Goal: Find contact information: Find contact information

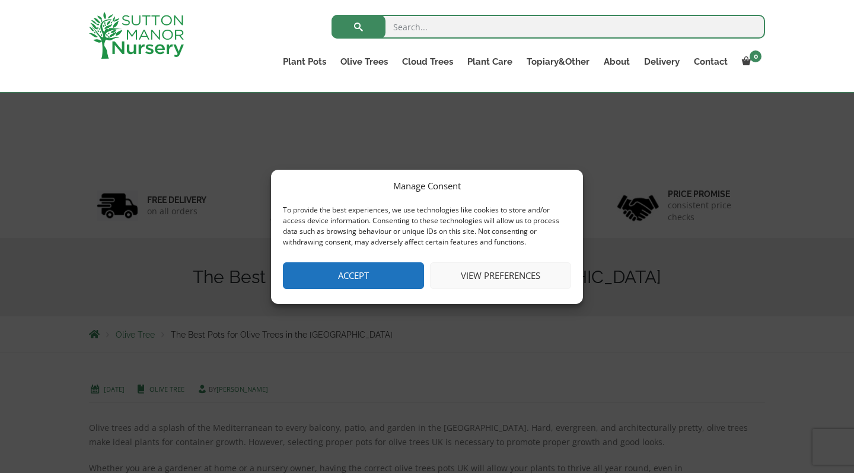
click at [469, 274] on button "View preferences" at bounding box center [500, 275] width 141 height 27
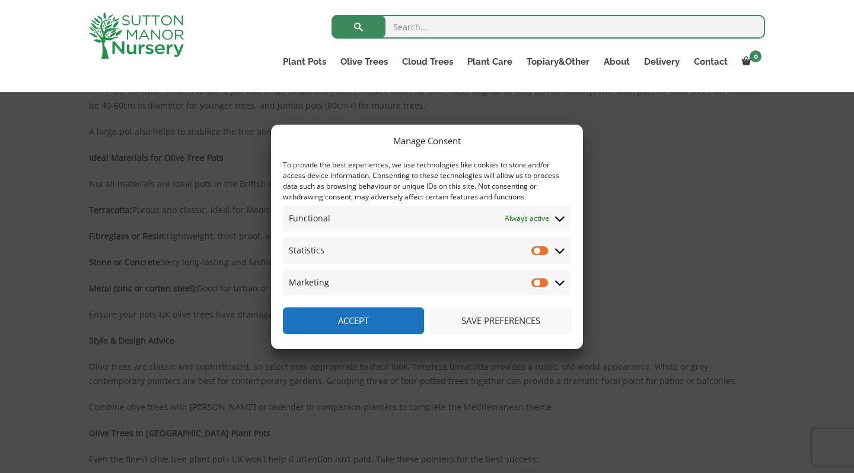
click at [412, 318] on button "Accept" at bounding box center [353, 320] width 141 height 27
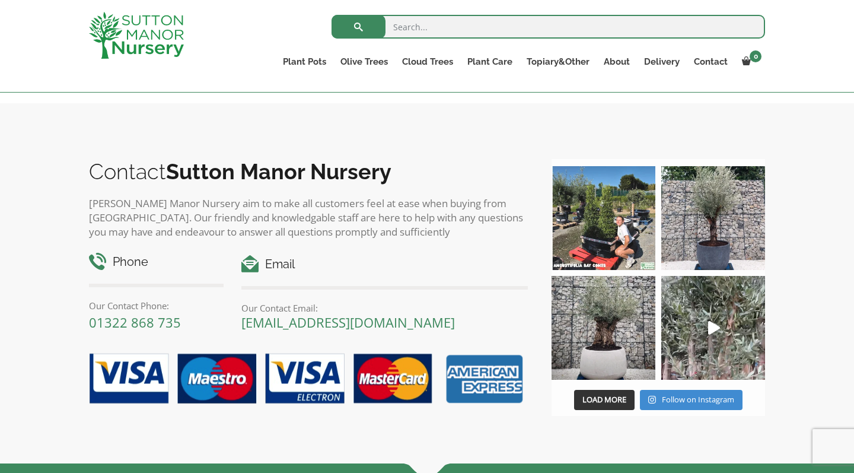
scroll to position [1292, 0]
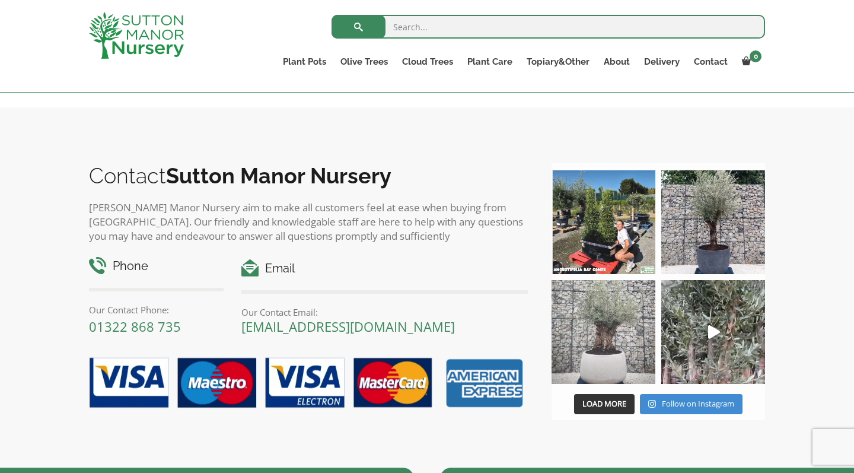
click at [607, 354] on img at bounding box center [604, 332] width 104 height 104
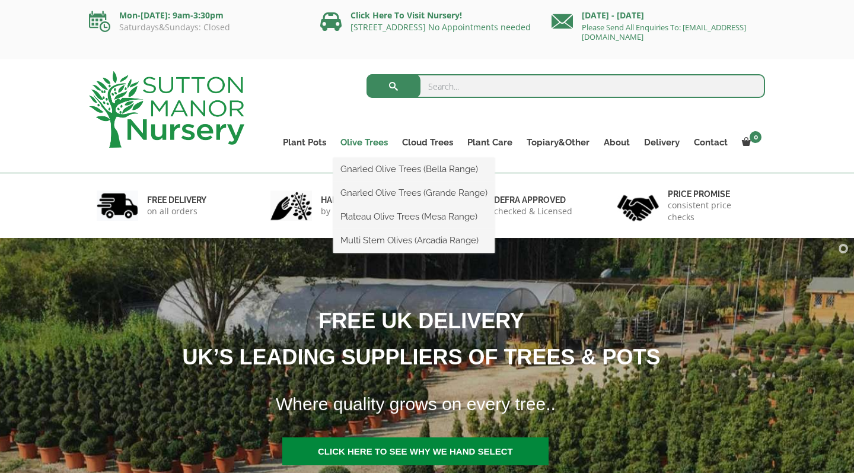
click at [373, 143] on link "Olive Trees" at bounding box center [364, 142] width 62 height 17
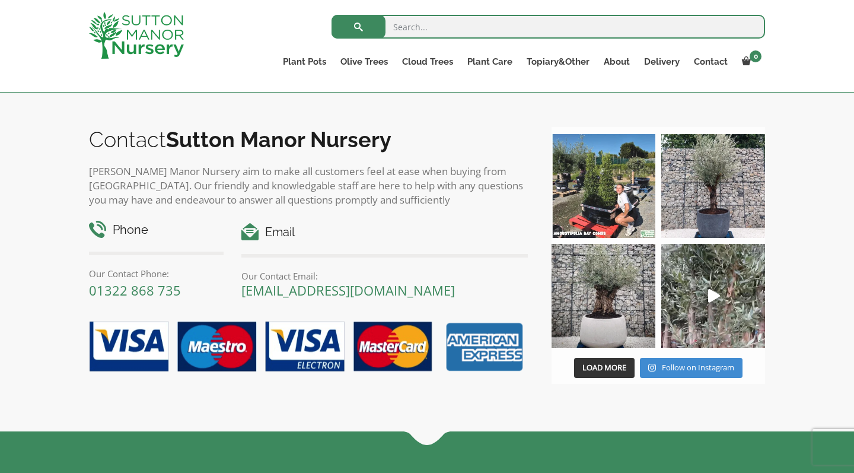
scroll to position [1655, 0]
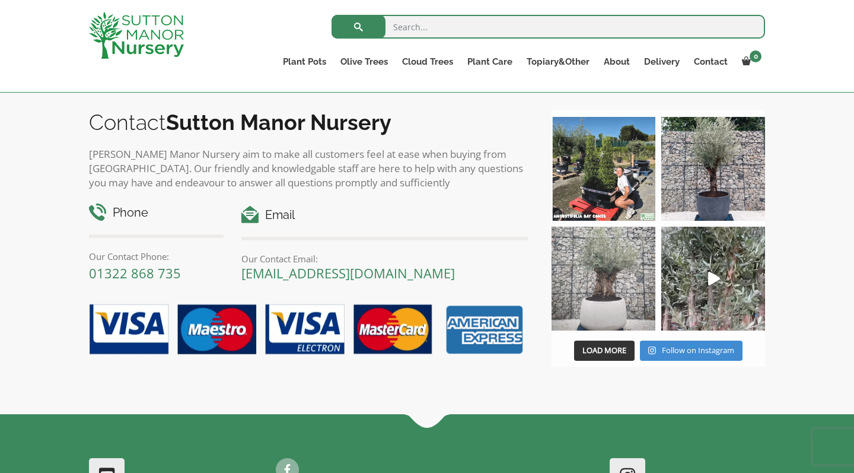
click at [612, 288] on img at bounding box center [604, 279] width 104 height 104
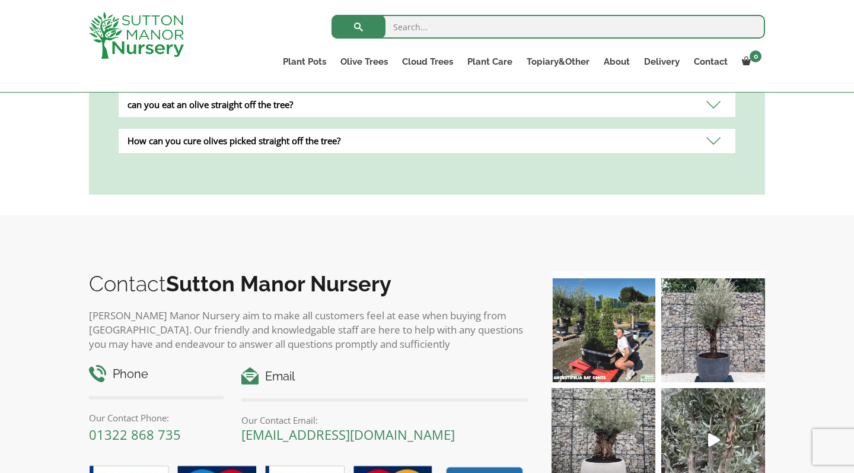
scroll to position [1493, 0]
click at [716, 62] on link "Contact" at bounding box center [711, 61] width 48 height 17
